Goal: Task Accomplishment & Management: Manage account settings

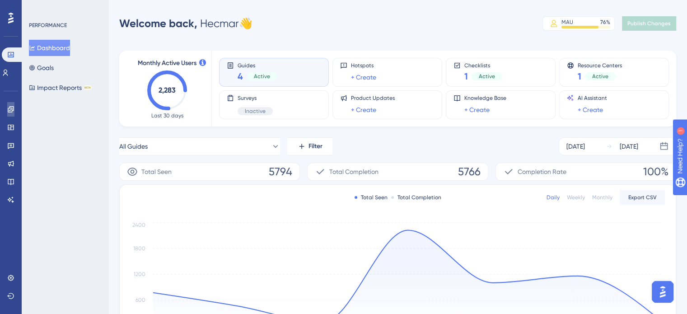
click at [14, 104] on link at bounding box center [10, 109] width 7 height 14
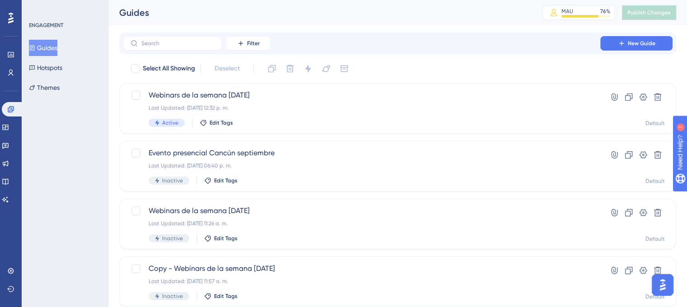
click at [207, 108] on div "You Unlocked a Reward! Share your experience on G2 and claim your $100 gift car…" at bounding box center [348, 136] width 694 height 314
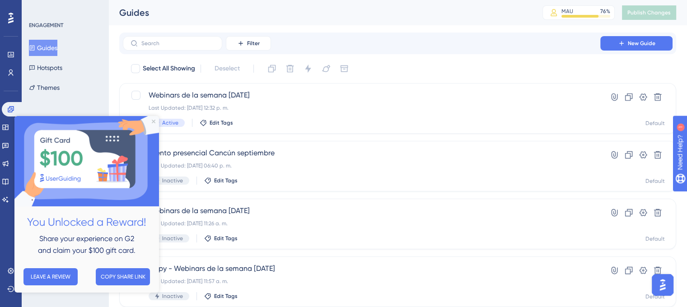
click at [154, 119] on img at bounding box center [86, 161] width 145 height 90
click at [285, 102] on div "Webinars de la semana [DATE] Last Updated: [DATE] 12:32 p. m. Active Edit Tags" at bounding box center [362, 108] width 426 height 37
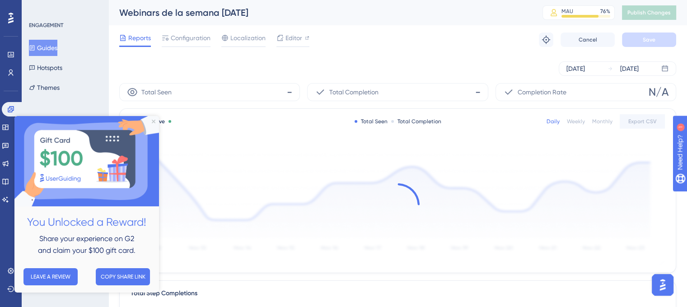
click at [151, 122] on img at bounding box center [86, 161] width 145 height 90
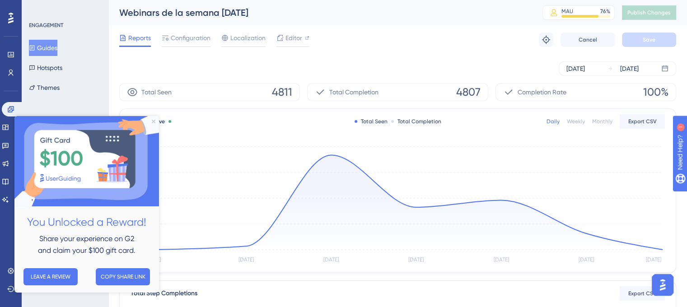
click at [156, 119] on img at bounding box center [86, 161] width 145 height 90
click at [152, 117] on img at bounding box center [86, 161] width 145 height 90
click at [189, 34] on span "Configuration" at bounding box center [191, 38] width 40 height 11
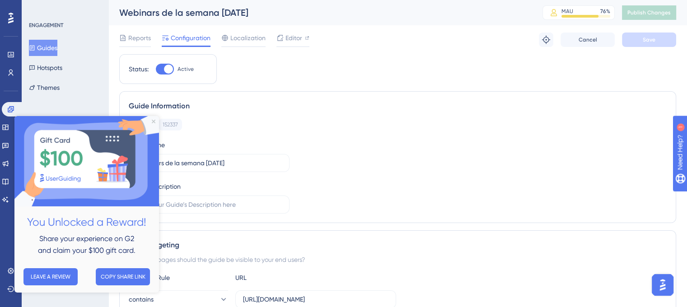
click at [170, 66] on div at bounding box center [168, 69] width 9 height 9
click at [156, 69] on input "Active" at bounding box center [155, 69] width 0 height 0
checkbox input "false"
click at [647, 44] on button "Save" at bounding box center [649, 40] width 54 height 14
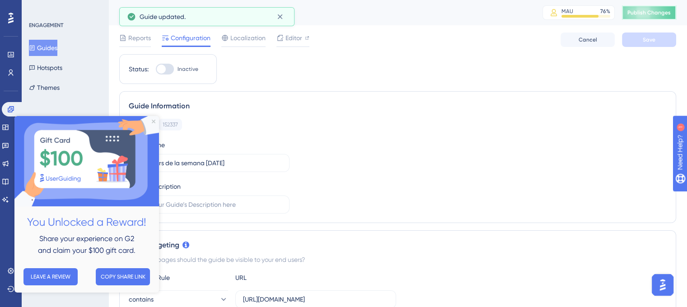
click at [656, 15] on span "Publish Changes" at bounding box center [648, 12] width 43 height 7
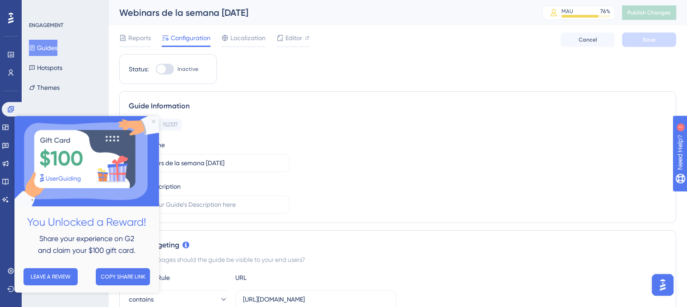
click at [154, 121] on icon "Close Preview" at bounding box center [154, 122] width 4 height 4
